Goal: Task Accomplishment & Management: Complete application form

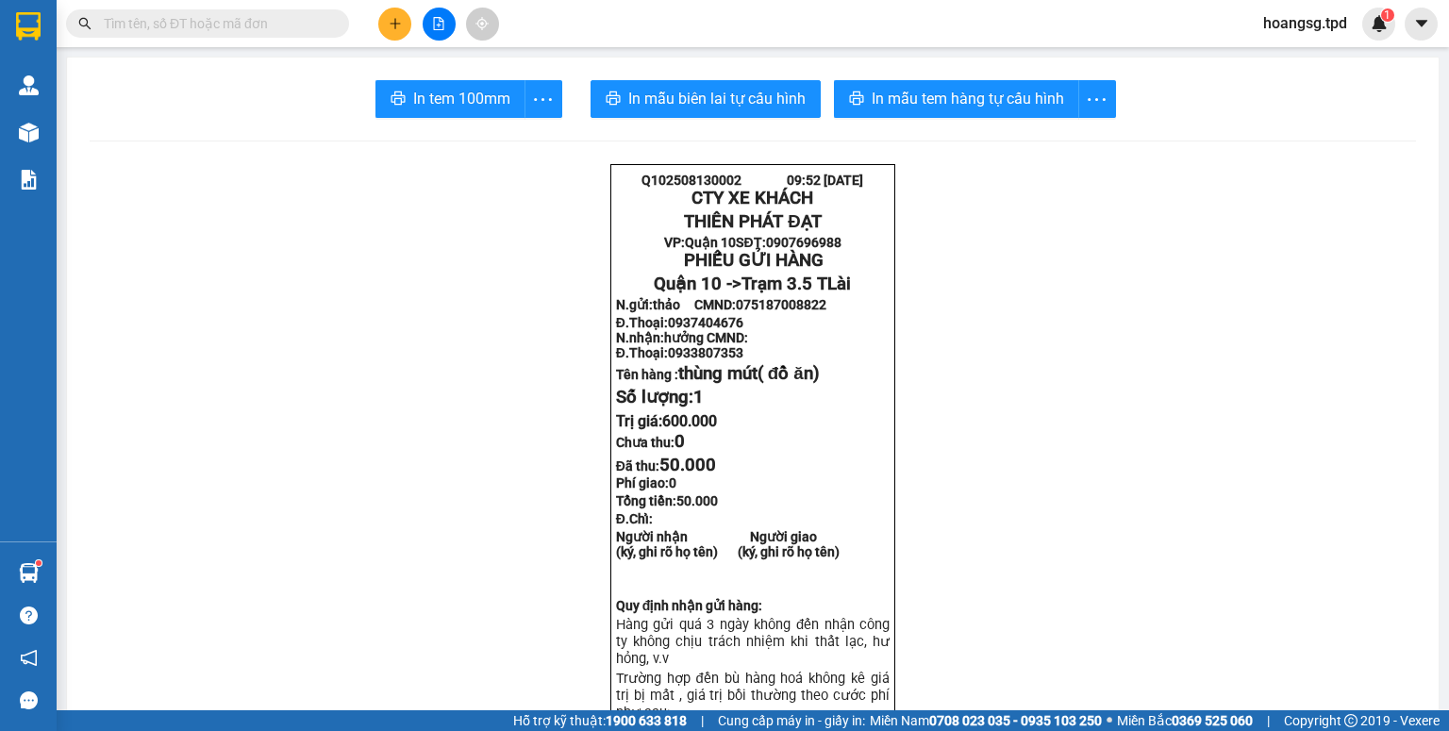
click at [405, 23] on button at bounding box center [394, 24] width 33 height 33
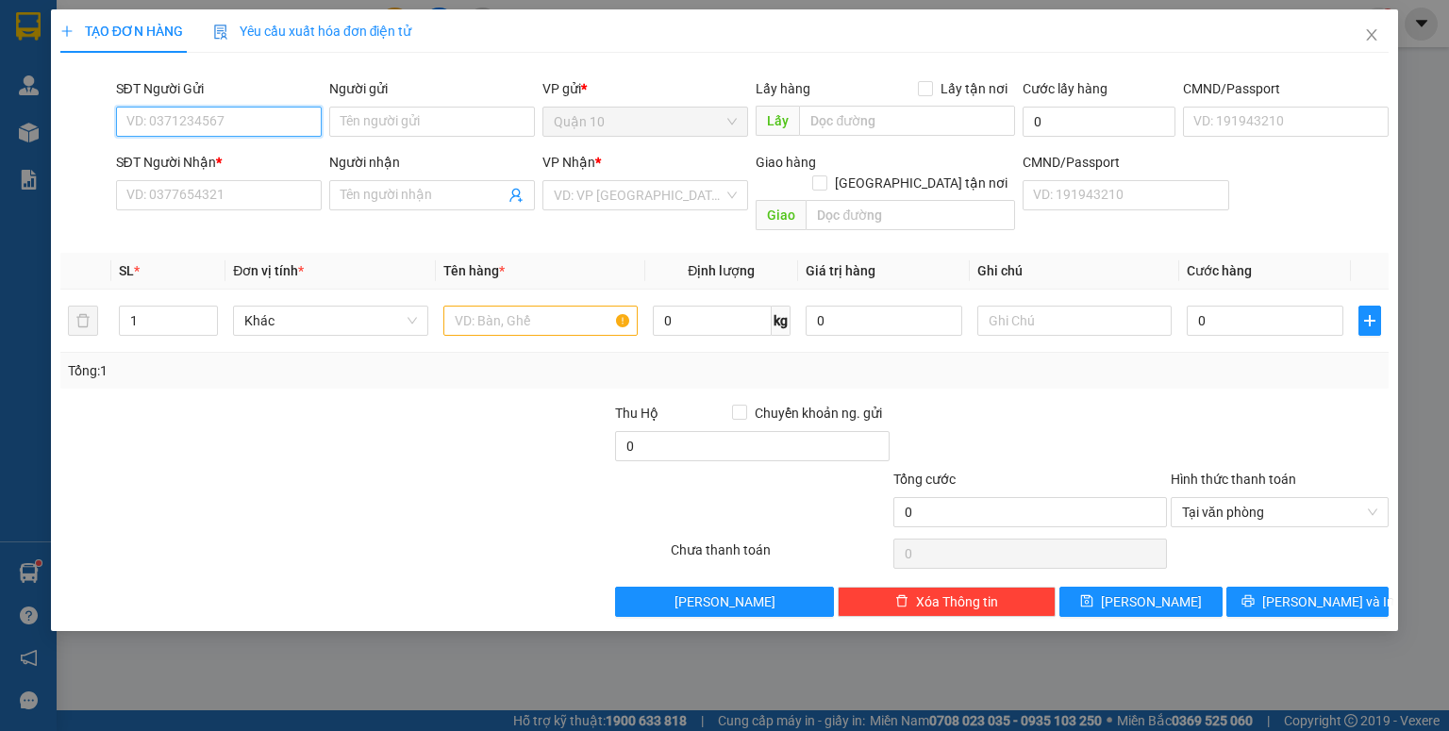
click at [234, 121] on input "SĐT Người Gửi" at bounding box center [219, 122] width 206 height 30
type input "0984243462"
drag, startPoint x: 251, startPoint y: 125, endPoint x: 106, endPoint y: 102, distance: 147.2
click at [106, 102] on div "SĐT Người Gửi 0984243462 0984243462 Người gửi Tên người gửi VP gửi * Quận 10 Lấ…" at bounding box center [724, 111] width 1332 height 66
click at [142, 196] on input "SĐT Người Nhận *" at bounding box center [219, 195] width 206 height 30
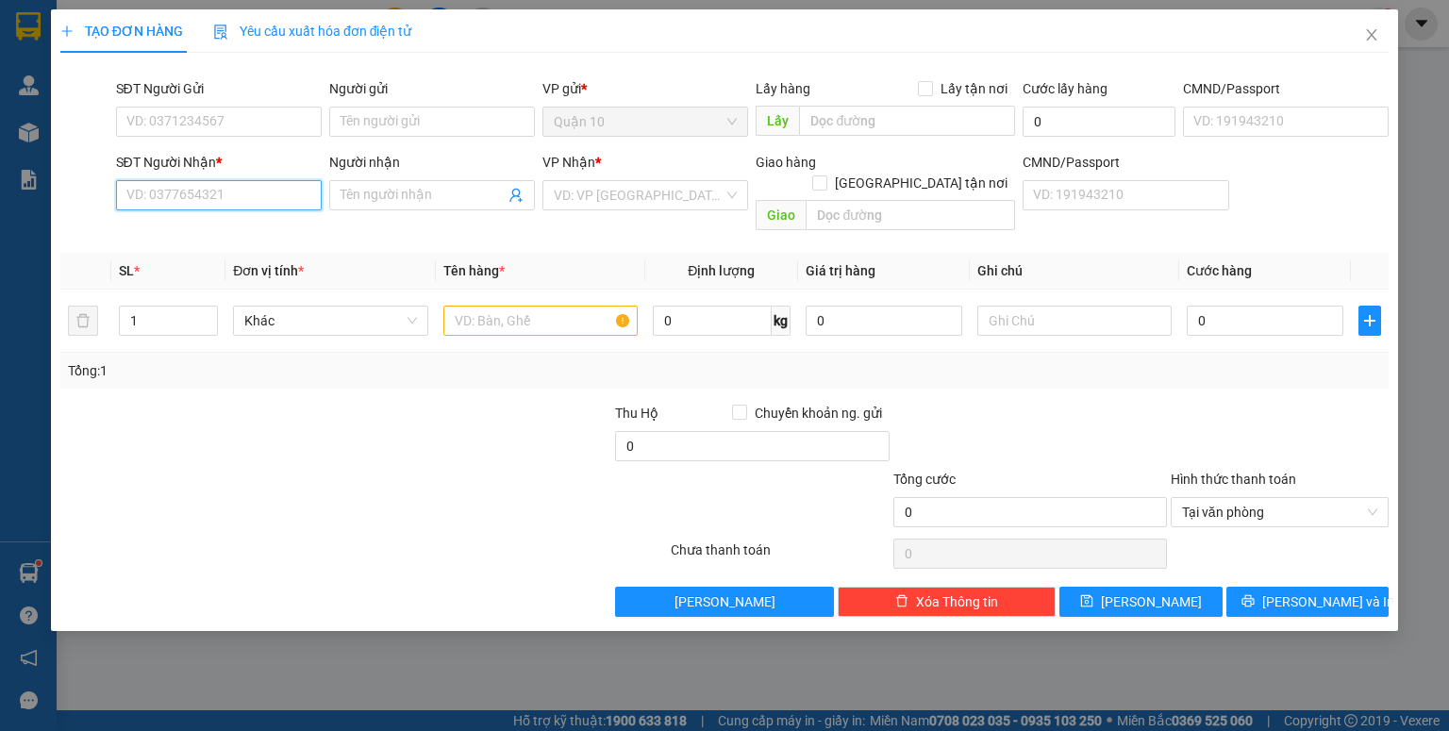
paste input "0984243462"
type input "0984243462"
click at [224, 227] on div "0984243462 - ĐIỆN MÁY THÔNG MINH" at bounding box center [242, 233] width 230 height 21
type input "ĐIỆN MÁY THÔNG MINH"
type input "0984243462"
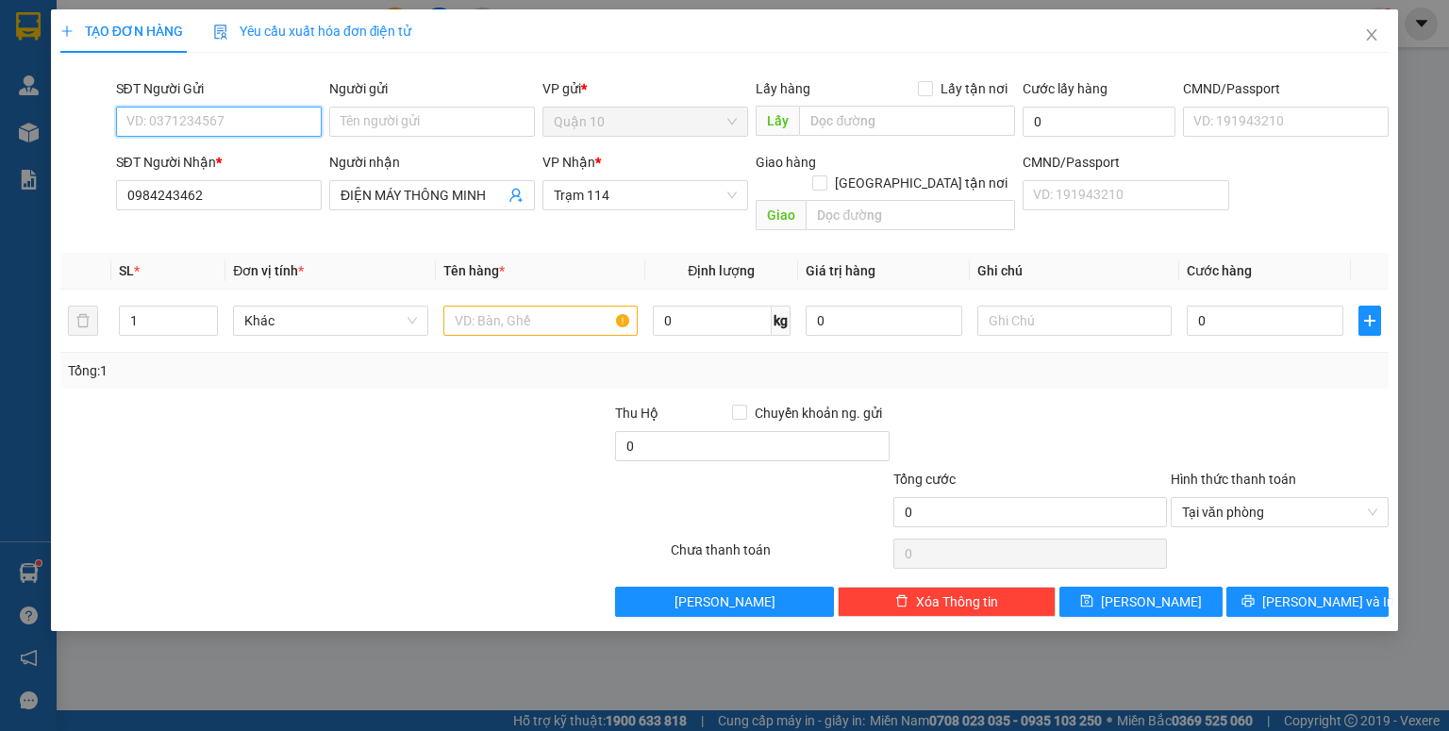
click at [235, 107] on input "SĐT Người Gửi" at bounding box center [219, 122] width 206 height 30
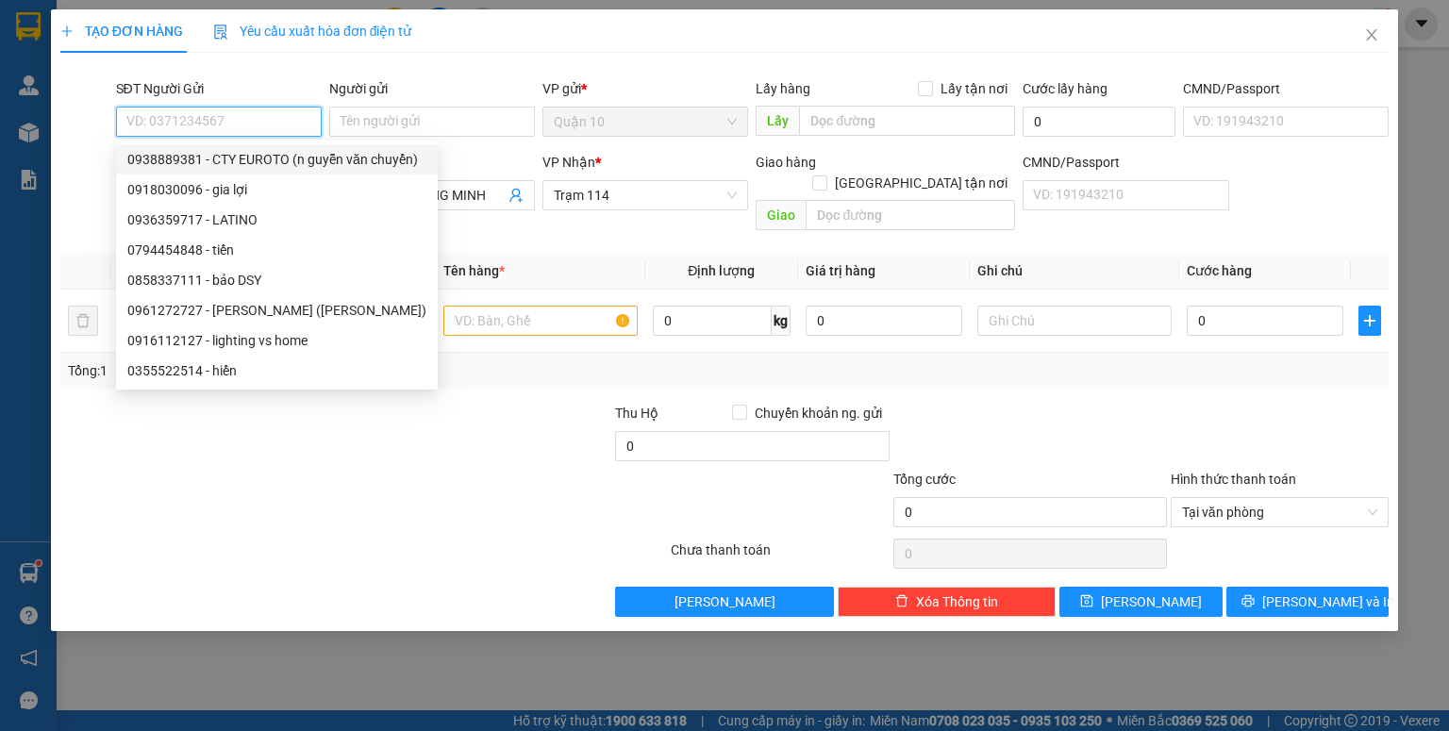
click at [196, 161] on div "0938889381 - CTY EUROTO (n guyễn văn chuyển)" at bounding box center [276, 159] width 299 height 21
type input "0938889381"
type input "CTY EUROTO (n guyễn văn chuyển)"
type input "094087008280"
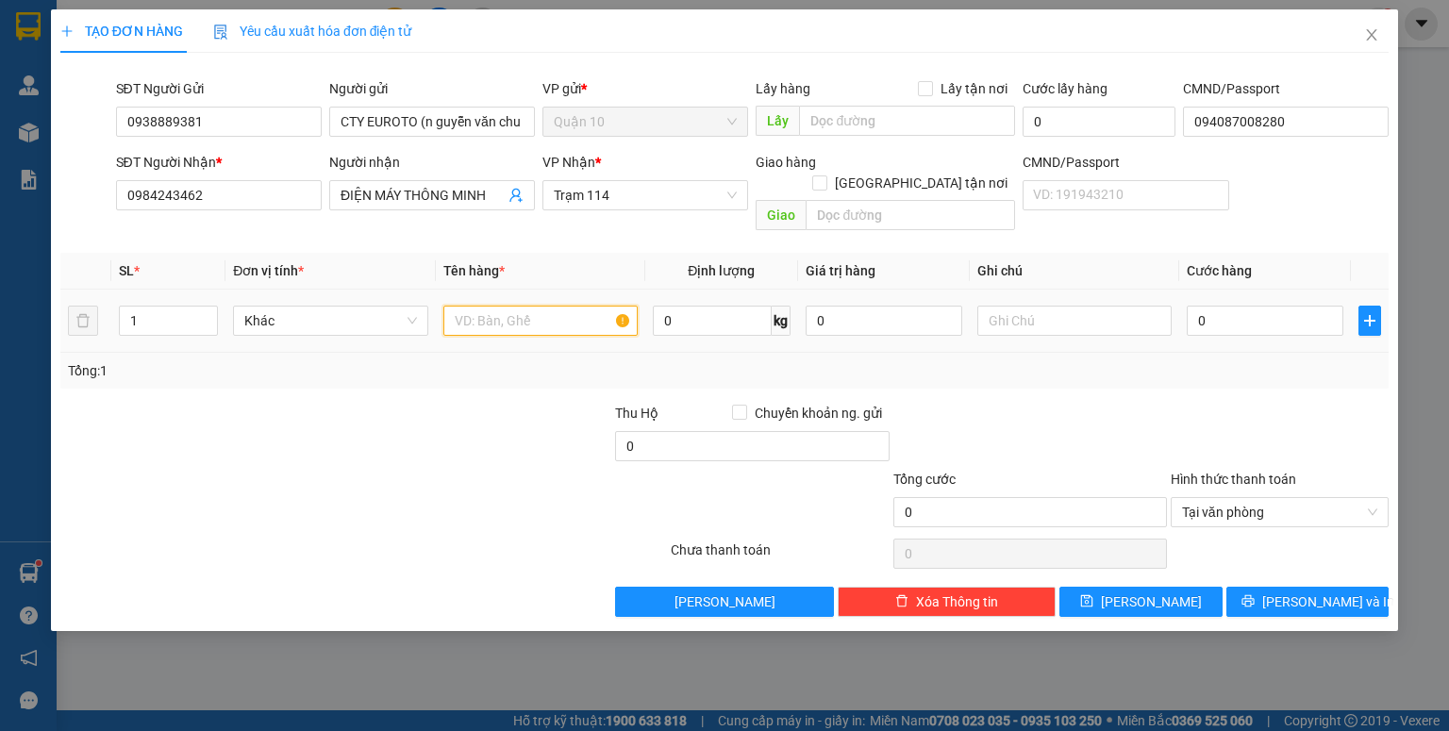
click at [529, 306] on input "text" at bounding box center [540, 321] width 194 height 30
type input "thùng(đen trang trí)"
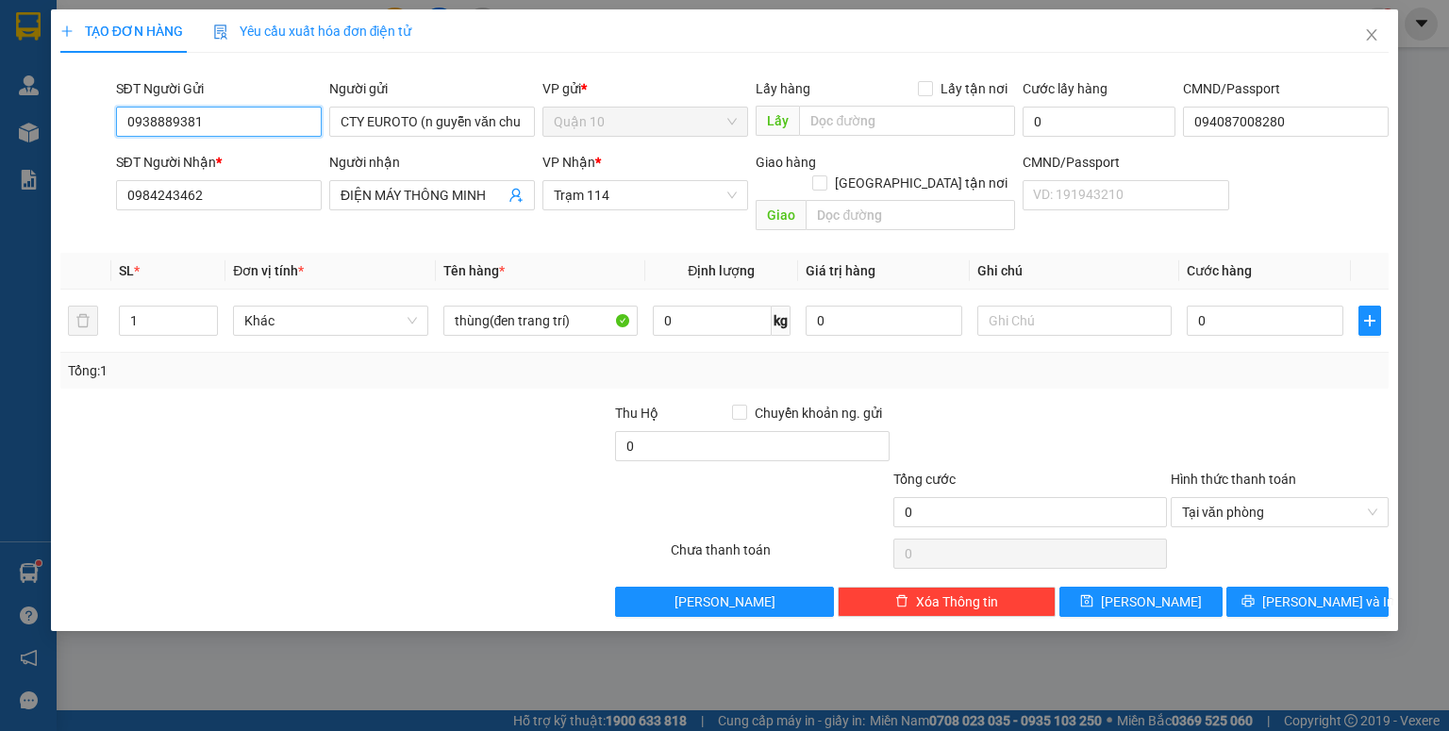
drag, startPoint x: 212, startPoint y: 125, endPoint x: 98, endPoint y: 125, distance: 114.1
click at [98, 125] on div "SĐT Người Gửi 0938889381 Người gửi CTY EUROTO (n guyễn văn chuyển) VP gửi * Quậ…" at bounding box center [724, 111] width 1332 height 66
click at [912, 306] on input "0" at bounding box center [884, 321] width 157 height 30
type input "3.000.000"
drag, startPoint x: 989, startPoint y: 381, endPoint x: 1229, endPoint y: 347, distance: 242.9
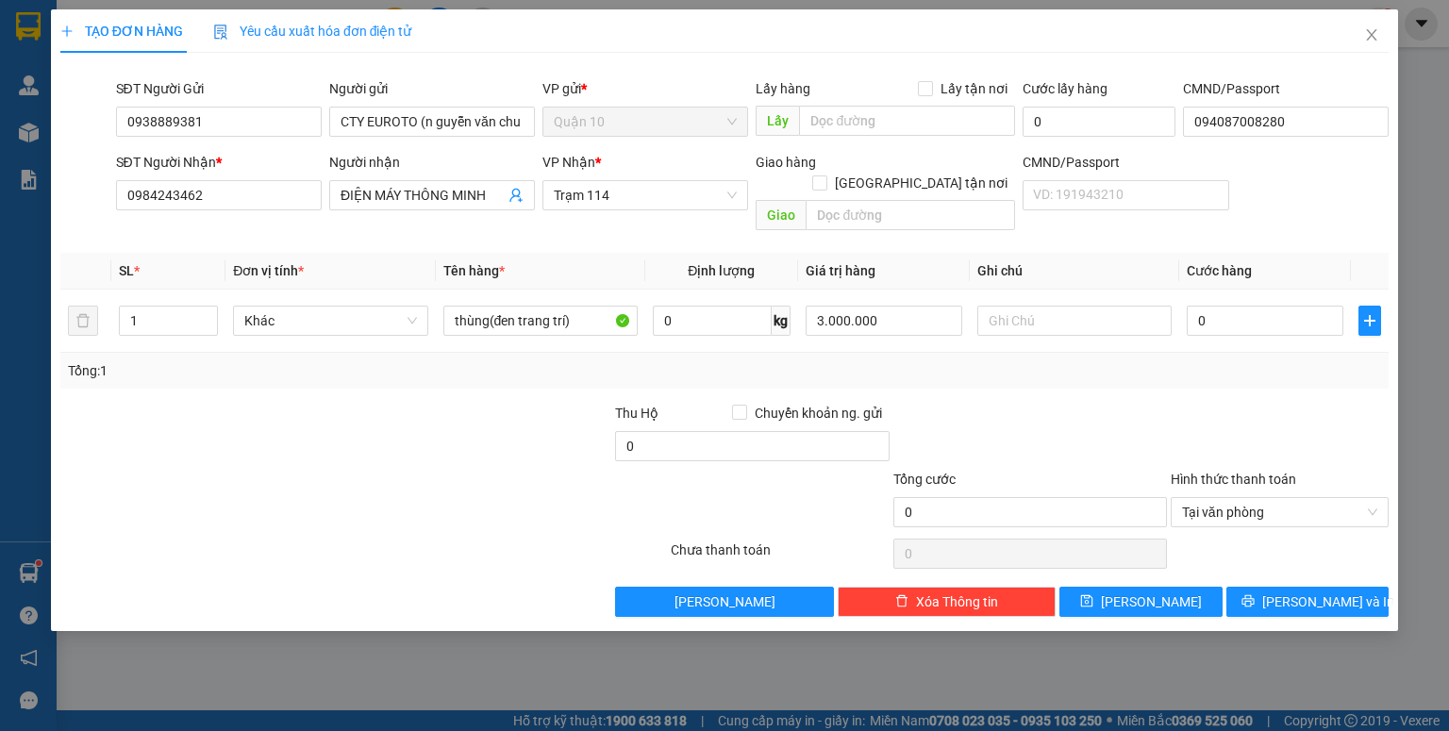
click at [990, 403] on div at bounding box center [1029, 436] width 277 height 66
click at [1271, 308] on input "0" at bounding box center [1265, 321] width 157 height 30
type input "6"
type input "62"
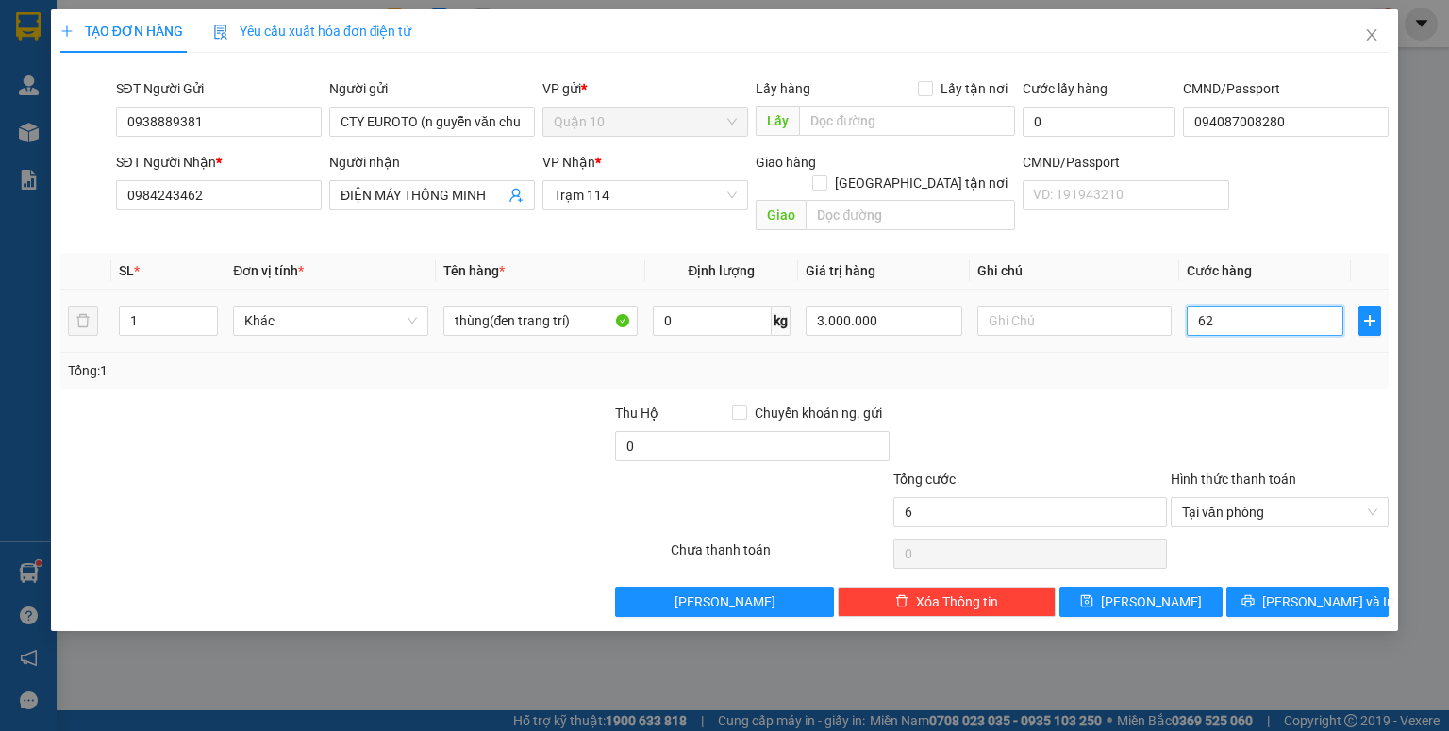
type input "62"
type input "6"
type input "60"
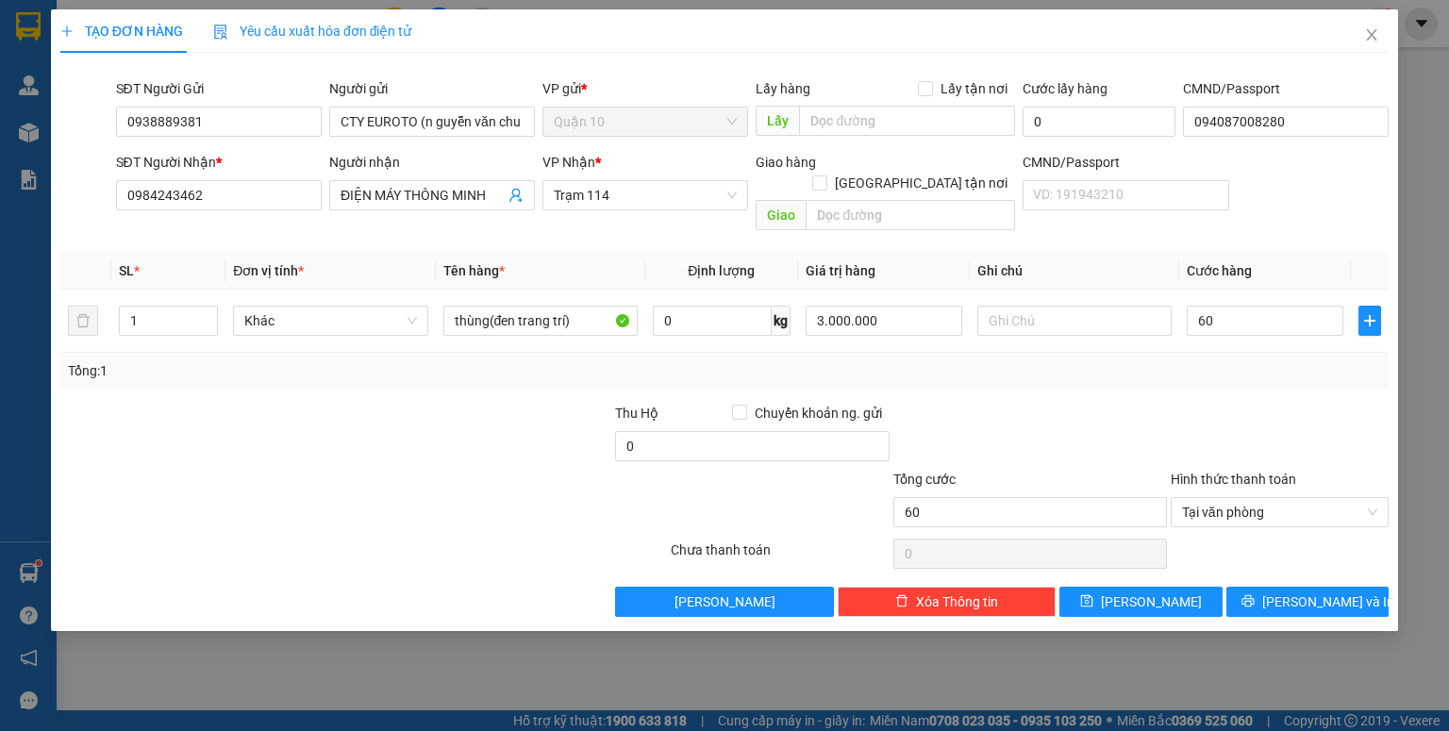
type input "60.000"
click at [1175, 403] on div at bounding box center [1280, 436] width 222 height 66
click at [864, 306] on input "3.000.000" at bounding box center [884, 321] width 157 height 30
type input "1.000.000"
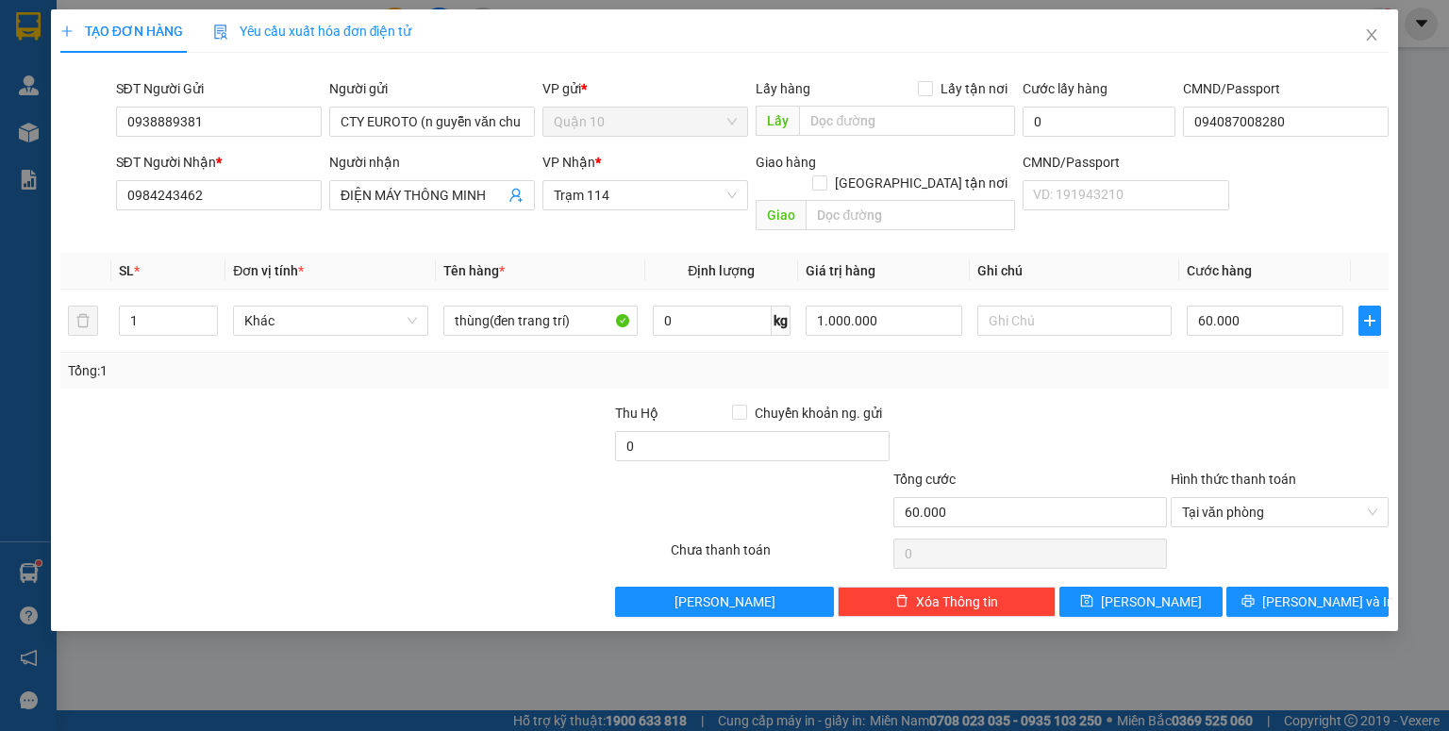
click at [1027, 370] on div "Transit Pickup Surcharge Ids Transit Deliver Surcharge Ids Transit Deliver Surc…" at bounding box center [724, 342] width 1328 height 549
click at [1349, 587] on button "[PERSON_NAME] và In" at bounding box center [1307, 602] width 163 height 30
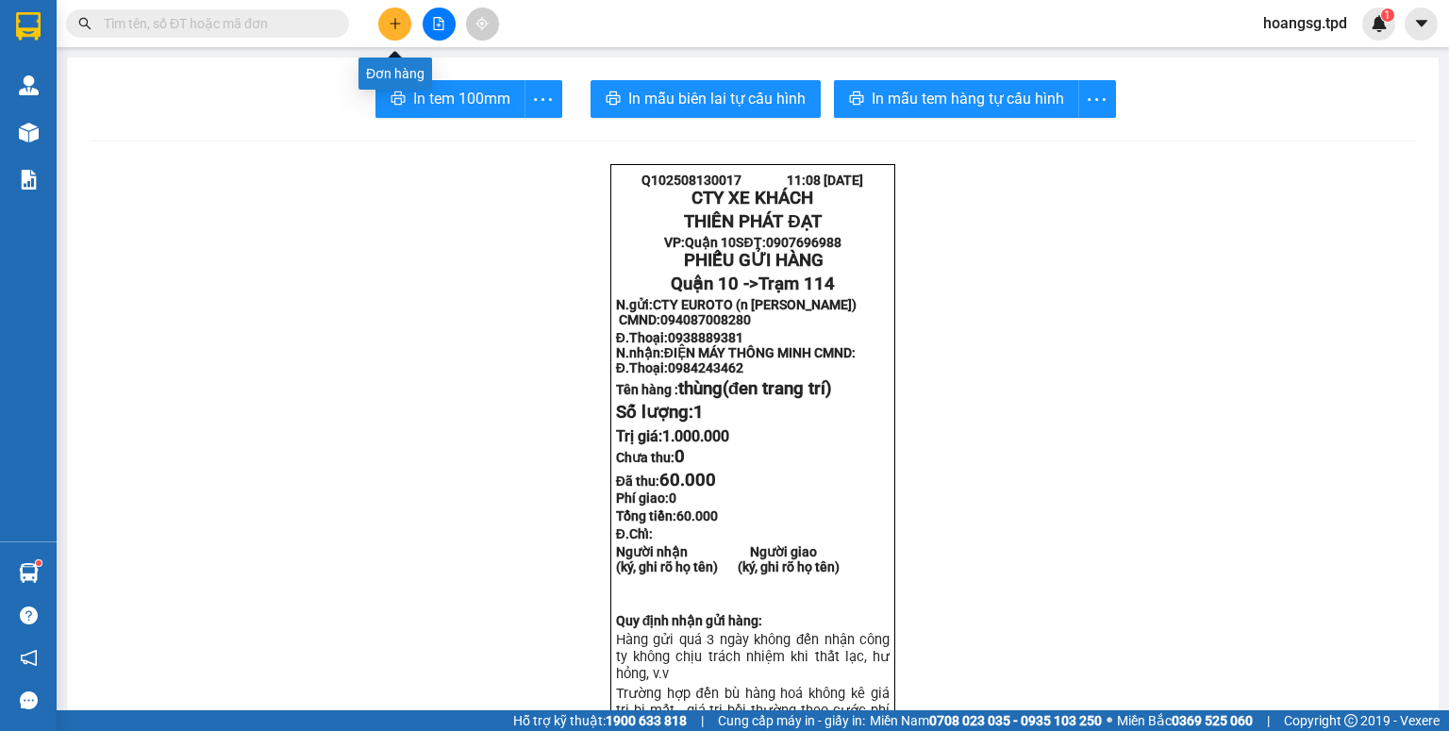
click at [389, 19] on icon "plus" at bounding box center [395, 23] width 13 height 13
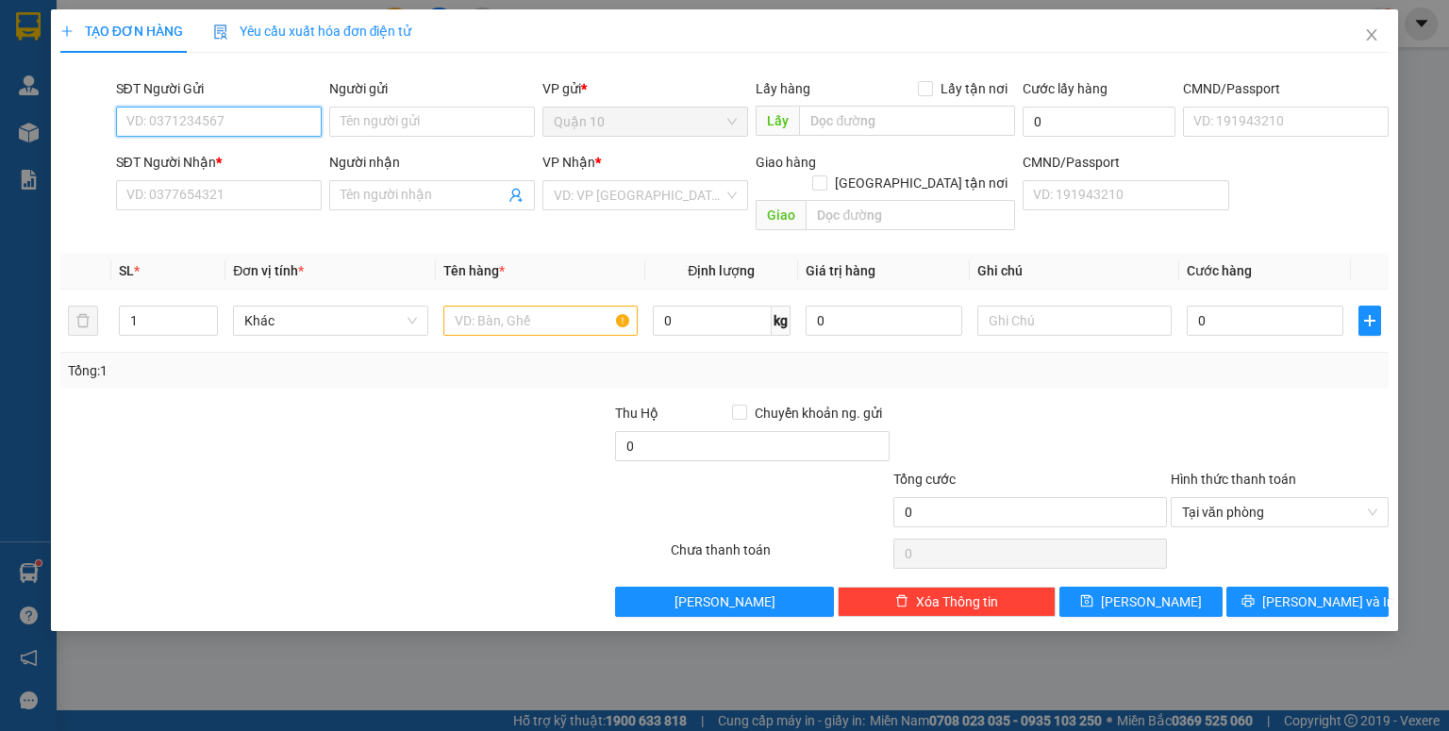
click at [207, 128] on input "SĐT Người Gửi" at bounding box center [219, 122] width 206 height 30
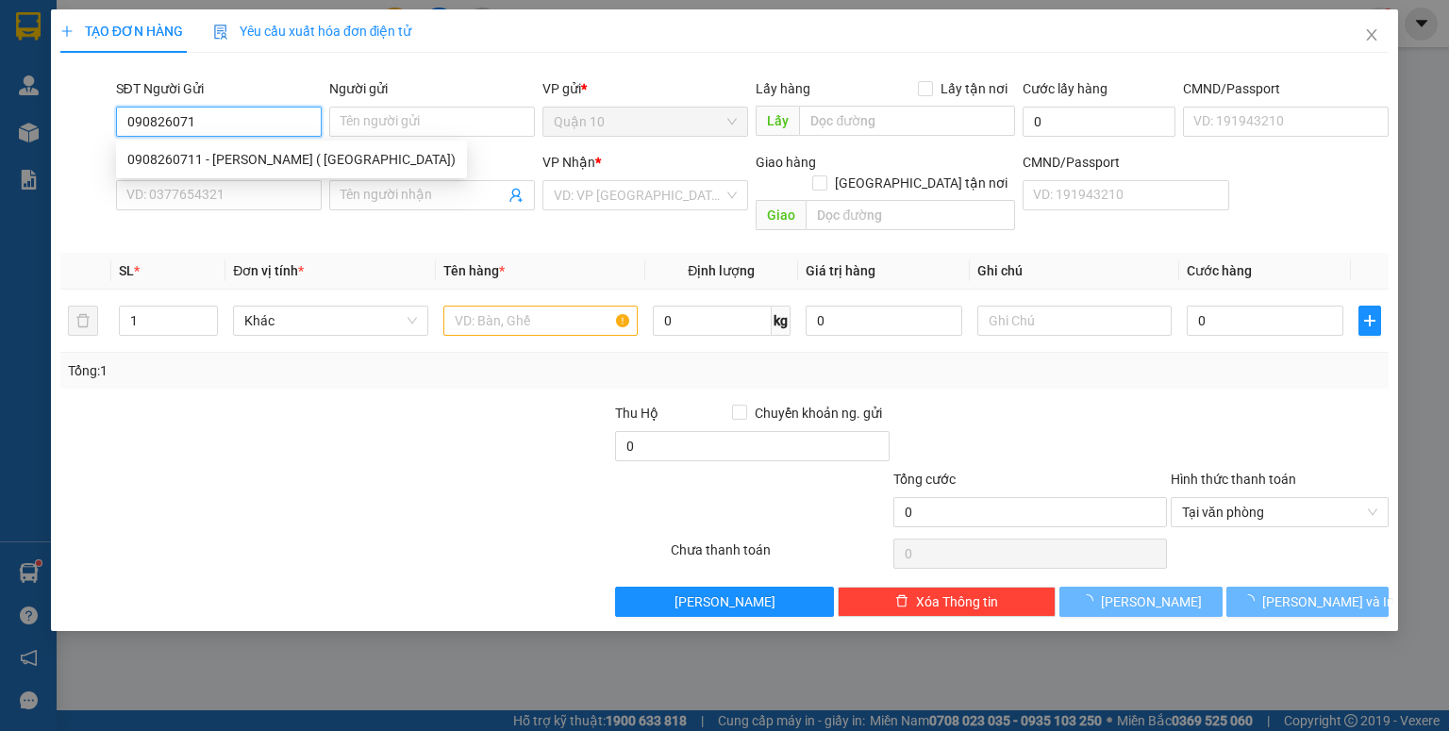
type input "0908260711"
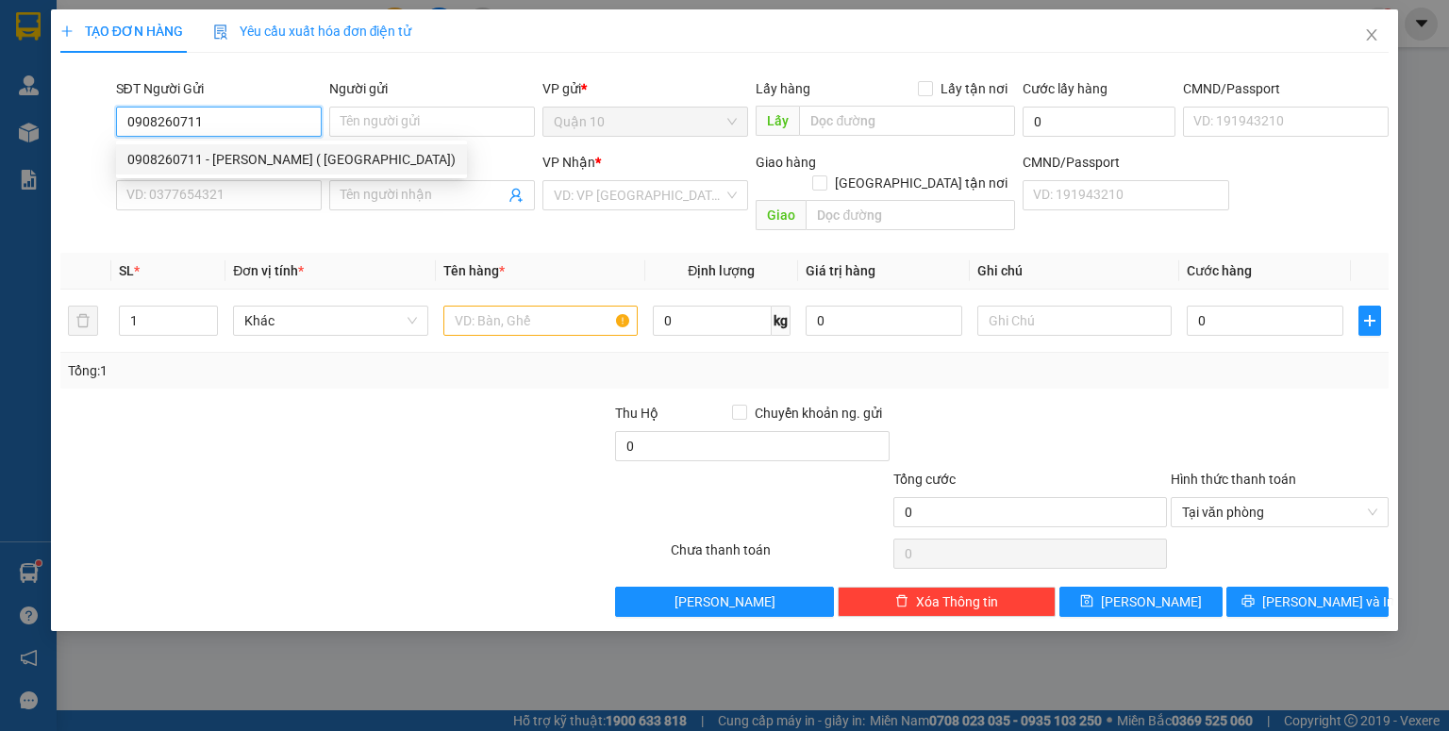
click at [264, 158] on div "0908260711 - [PERSON_NAME] ( [GEOGRAPHIC_DATA])" at bounding box center [291, 159] width 328 height 21
type input "[PERSON_NAME] ( [PERSON_NAME])"
type input "079053011916"
type input "0919234687"
type input "oanh"
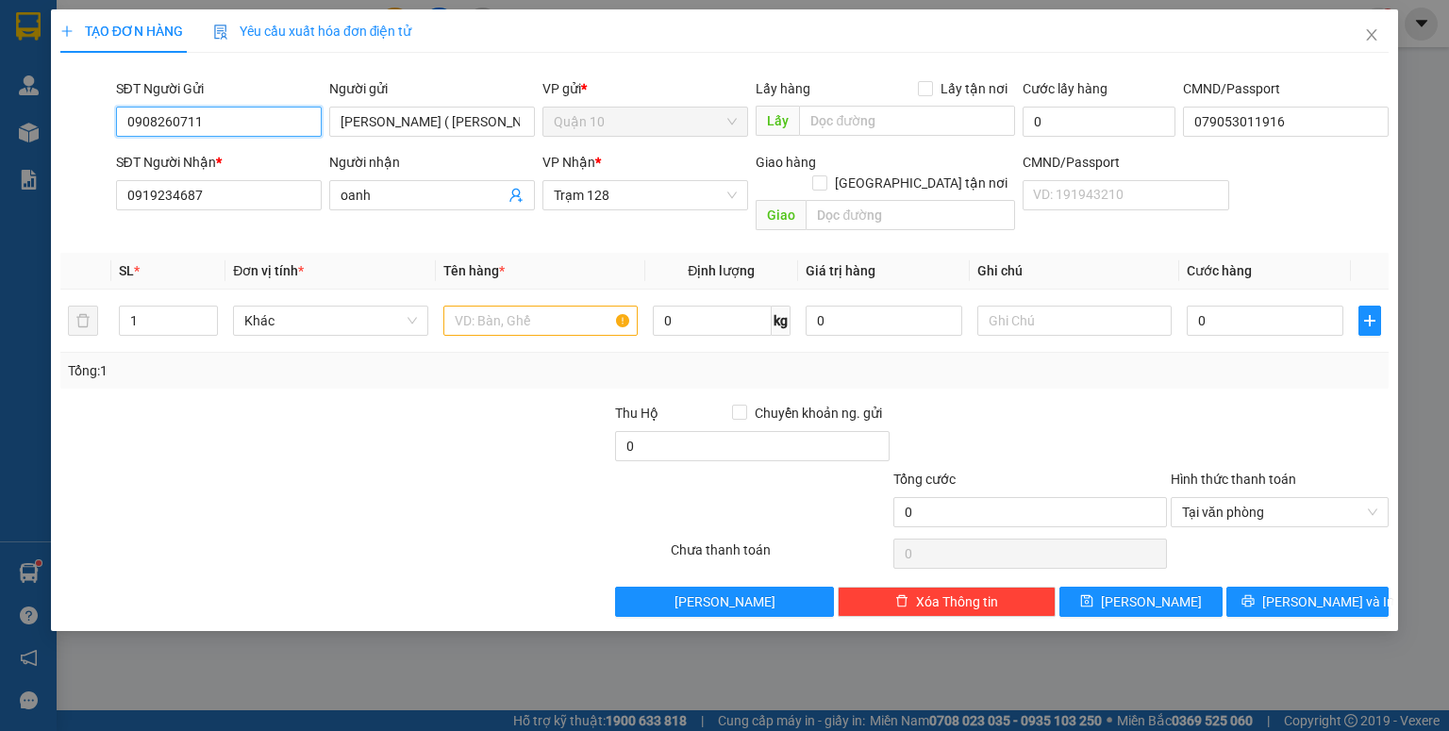
type input "0908260711"
click at [434, 469] on div at bounding box center [252, 502] width 389 height 66
click at [475, 306] on input "text" at bounding box center [540, 321] width 194 height 30
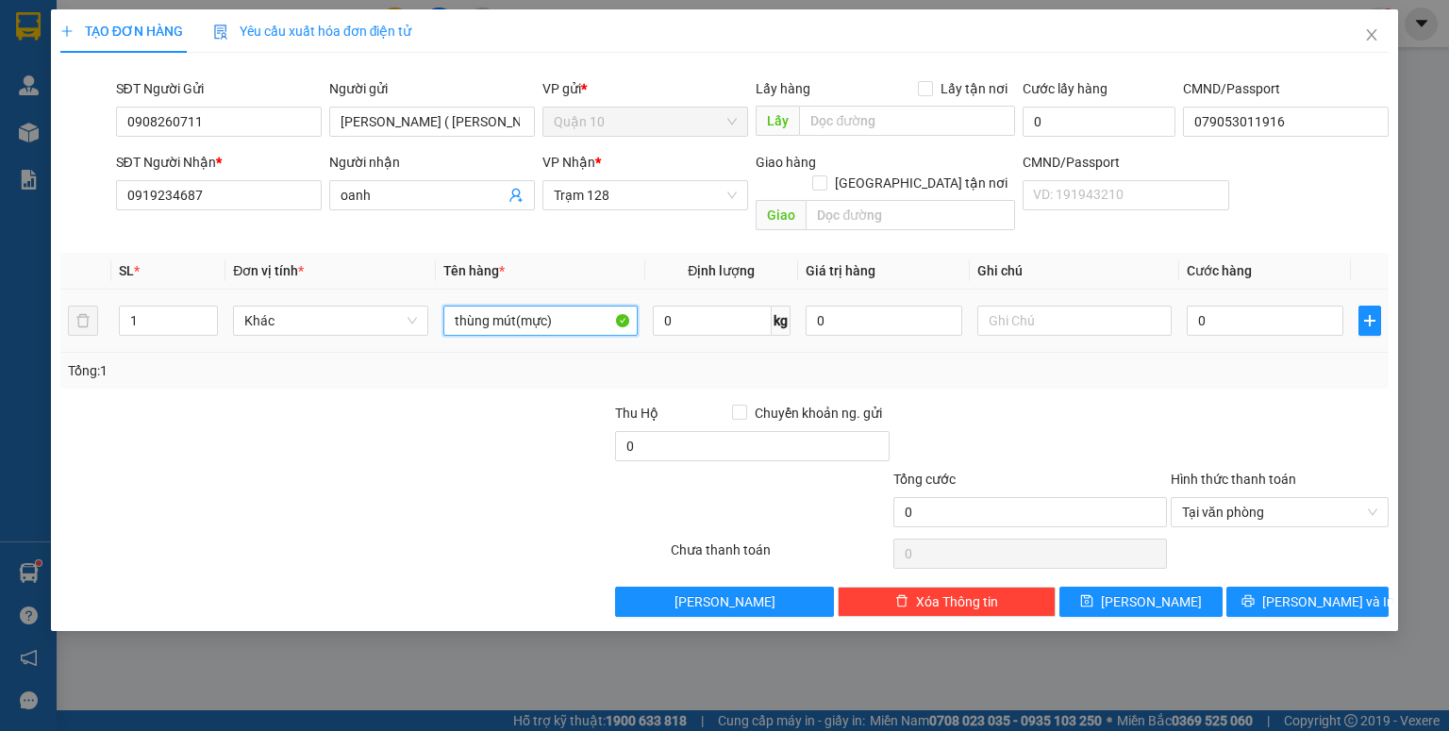
type input "thùng mút(mực)"
type input "500.000"
type input "6"
type input "60"
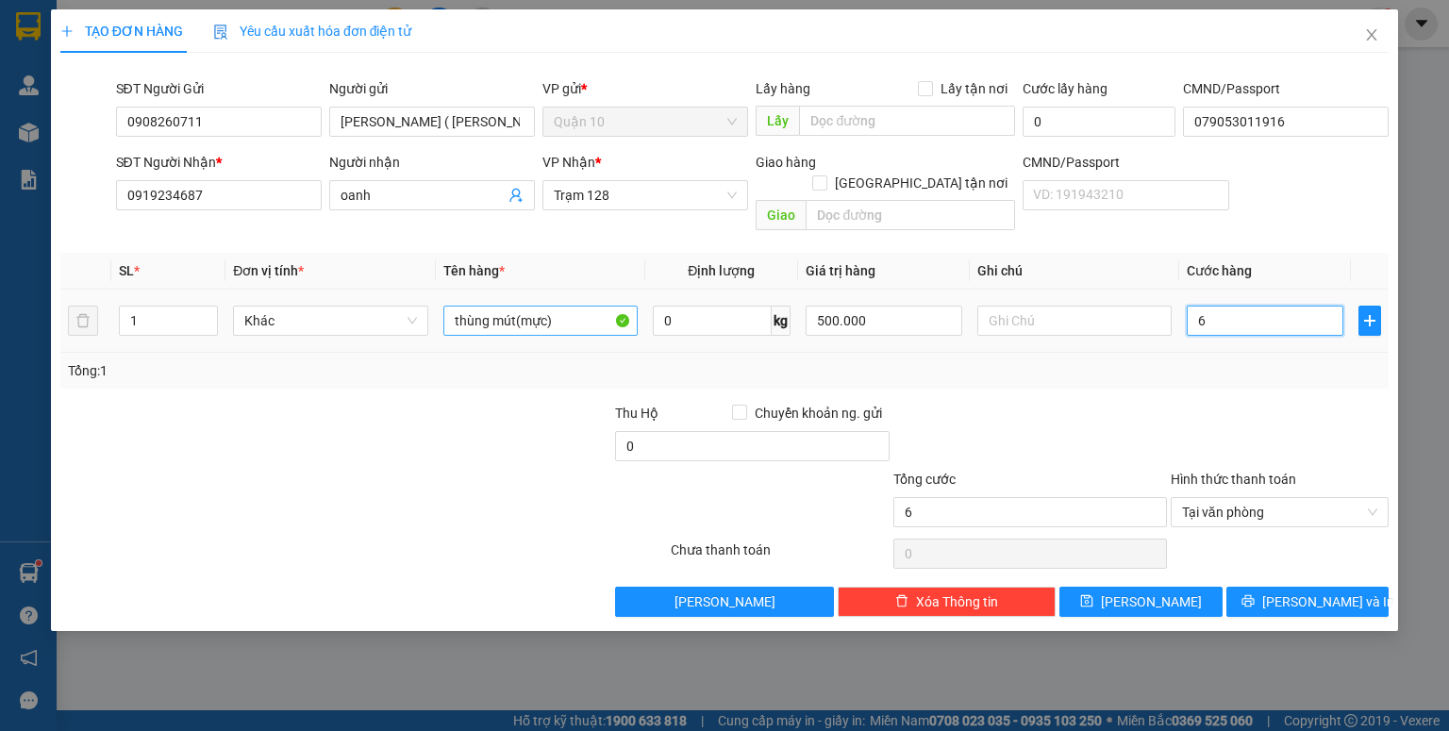
type input "60"
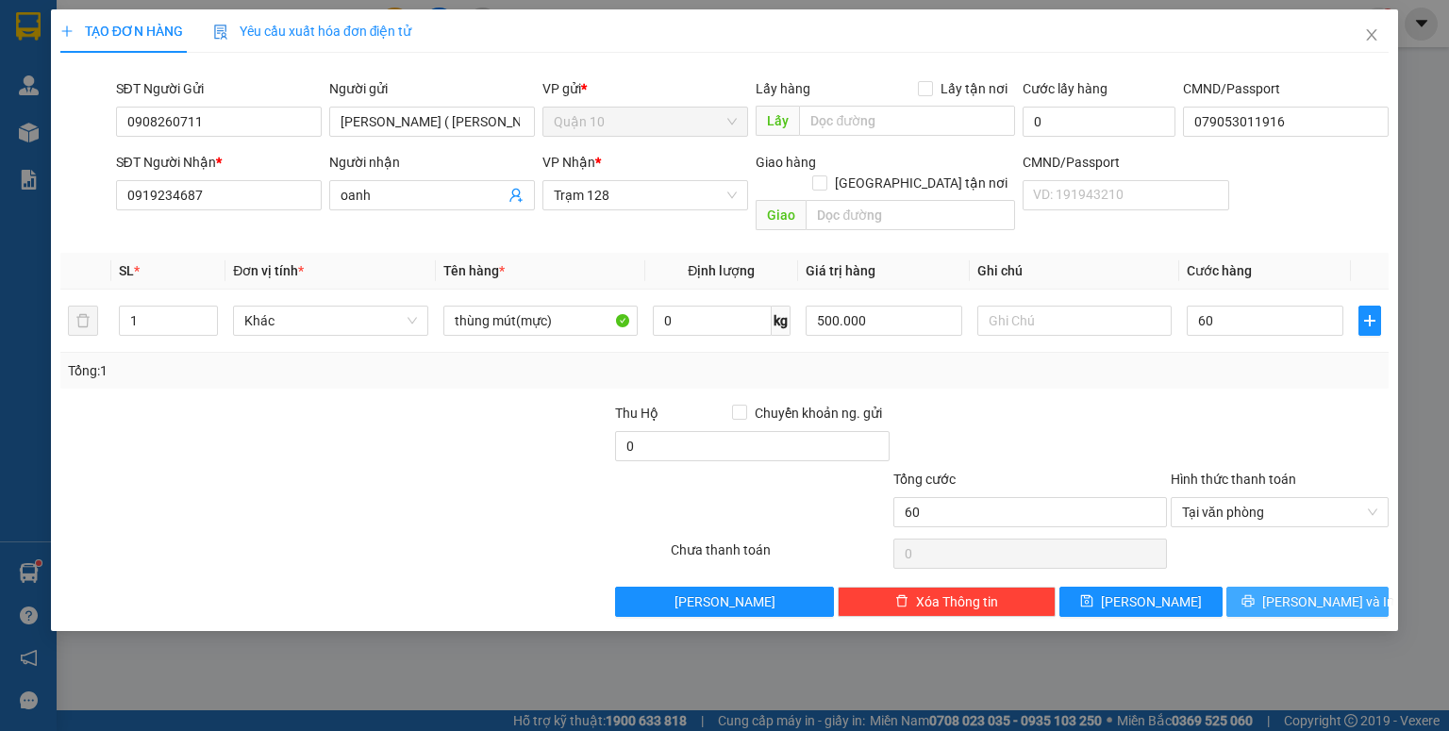
type input "60.000"
drag, startPoint x: 1294, startPoint y: 574, endPoint x: 1054, endPoint y: 476, distance: 259.8
click at [1294, 591] on span "[PERSON_NAME] và In" at bounding box center [1328, 601] width 132 height 21
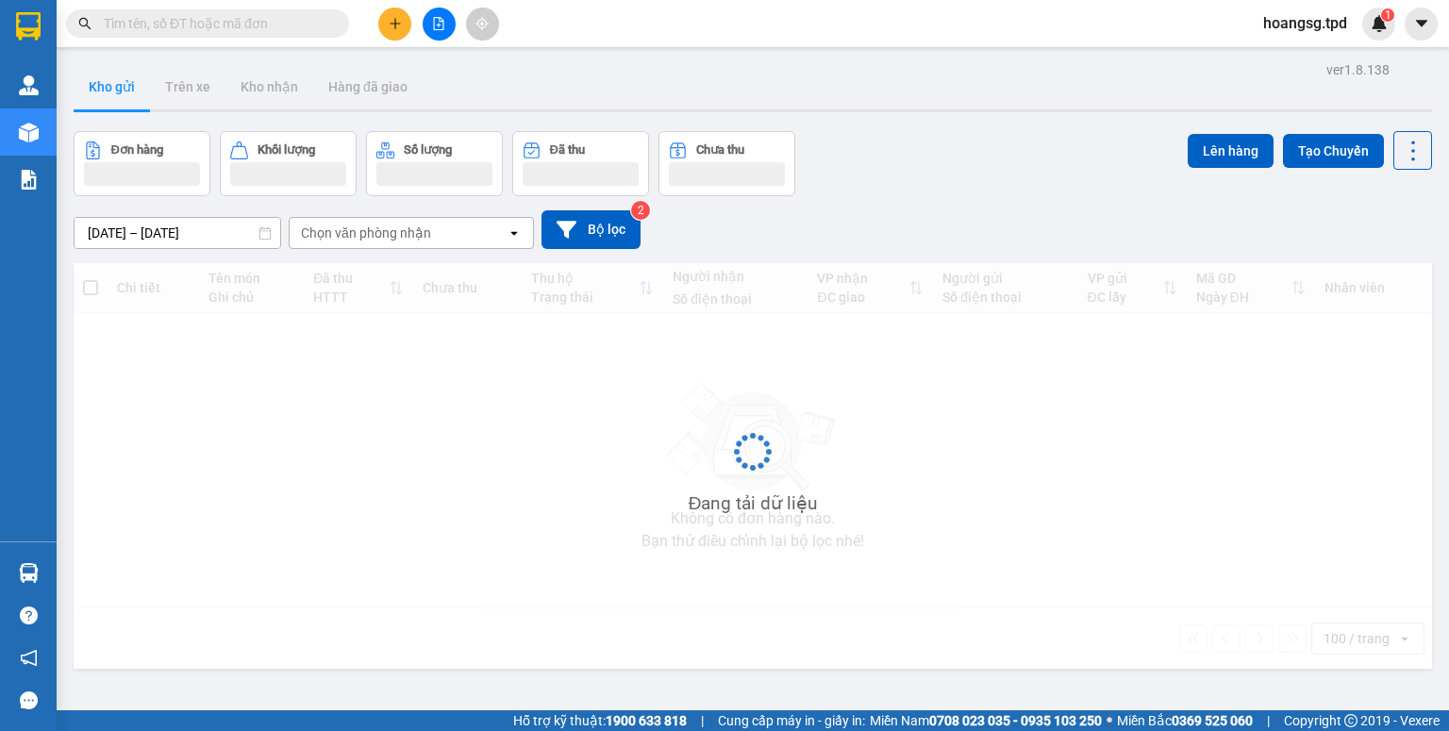
click at [230, 17] on input "text" at bounding box center [215, 23] width 223 height 21
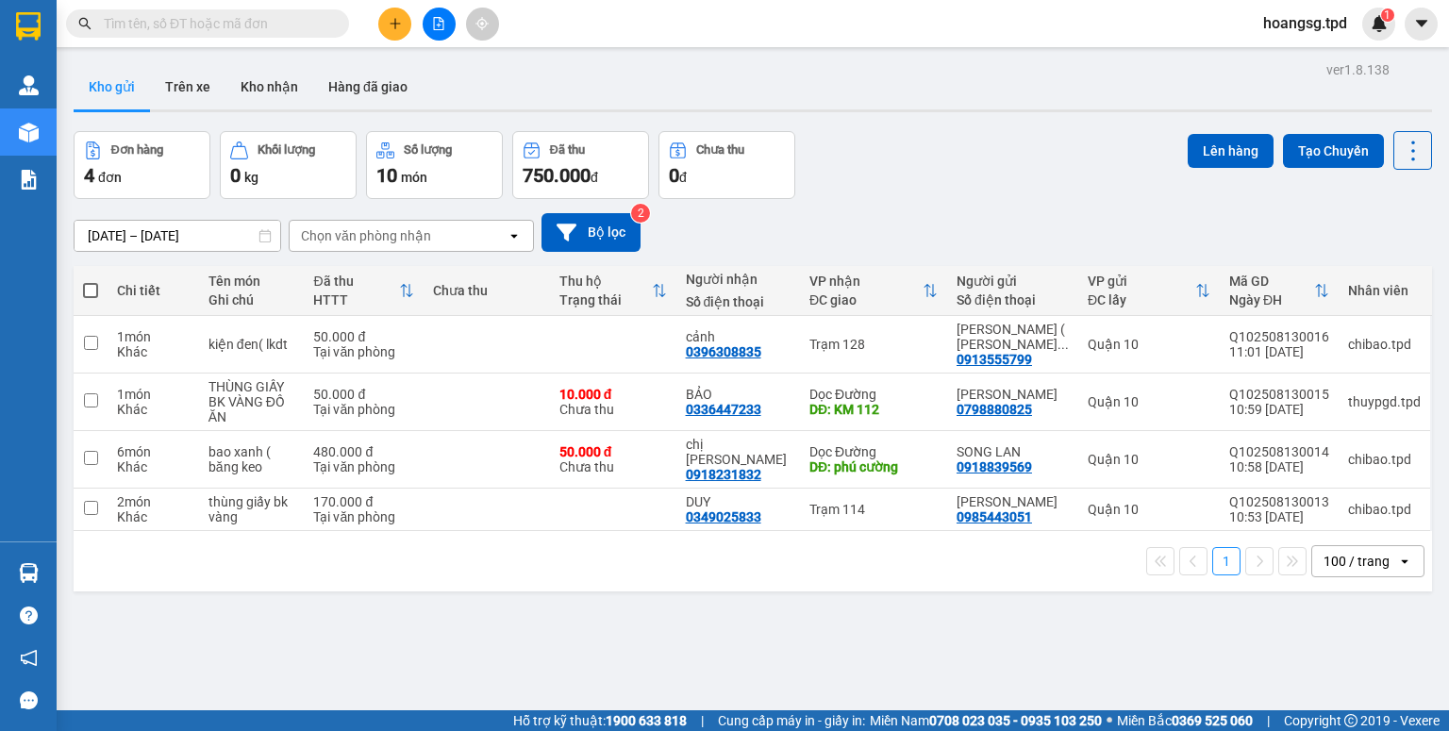
paste input "0938889381"
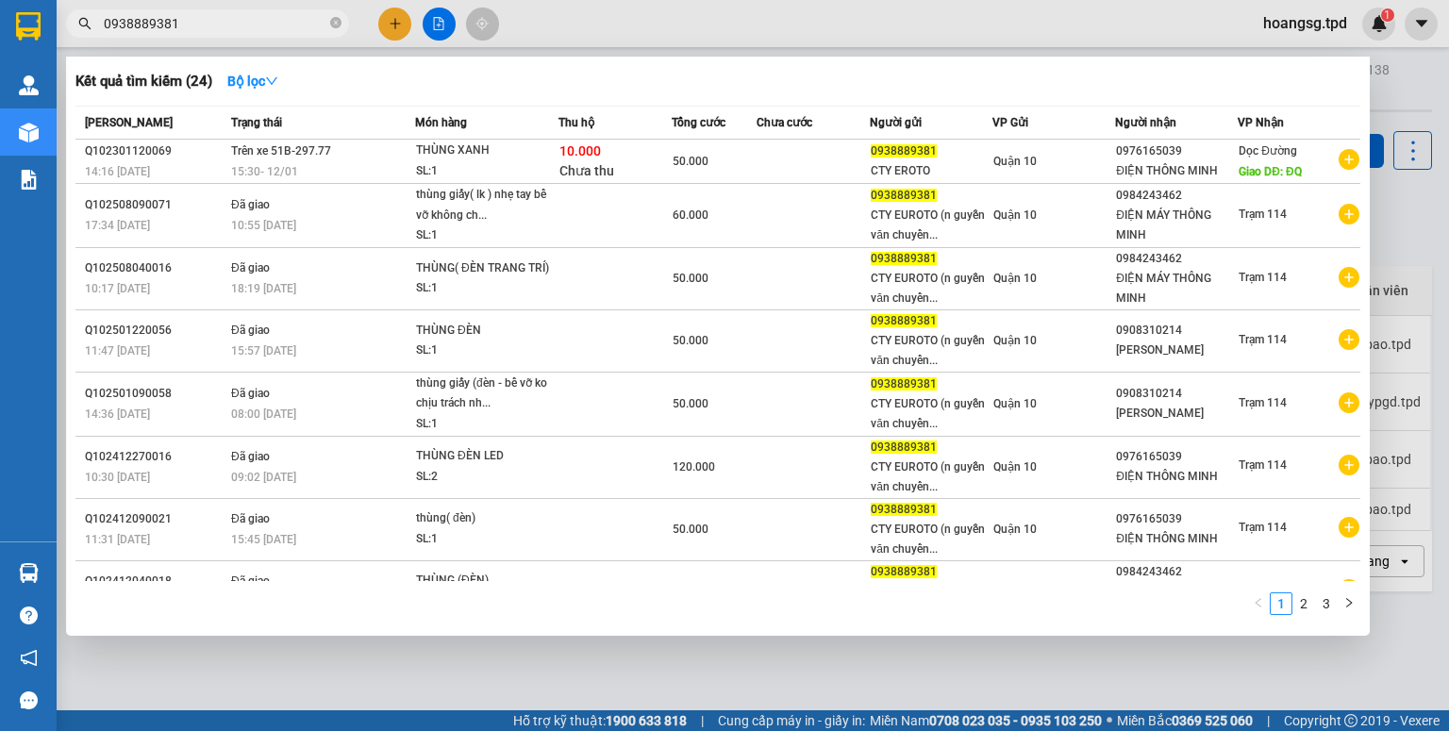
type input "0938889381"
